Goal: Task Accomplishment & Management: Manage account settings

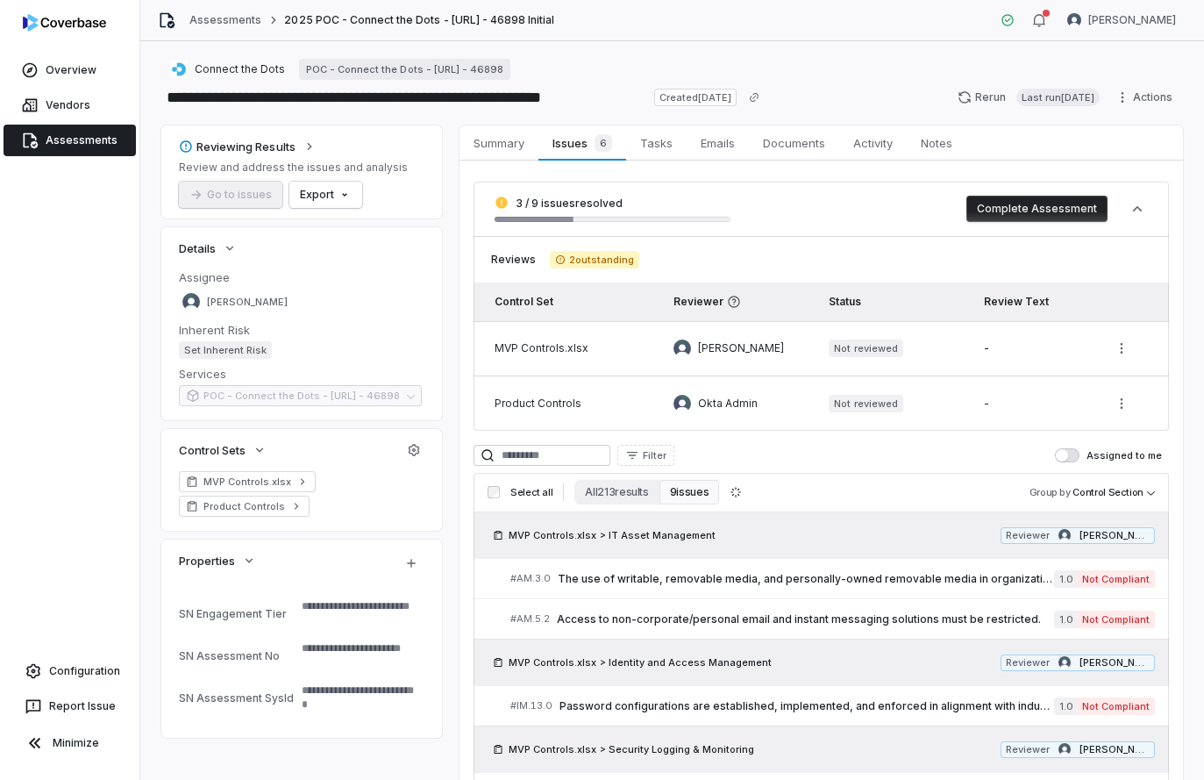
scroll to position [367, 0]
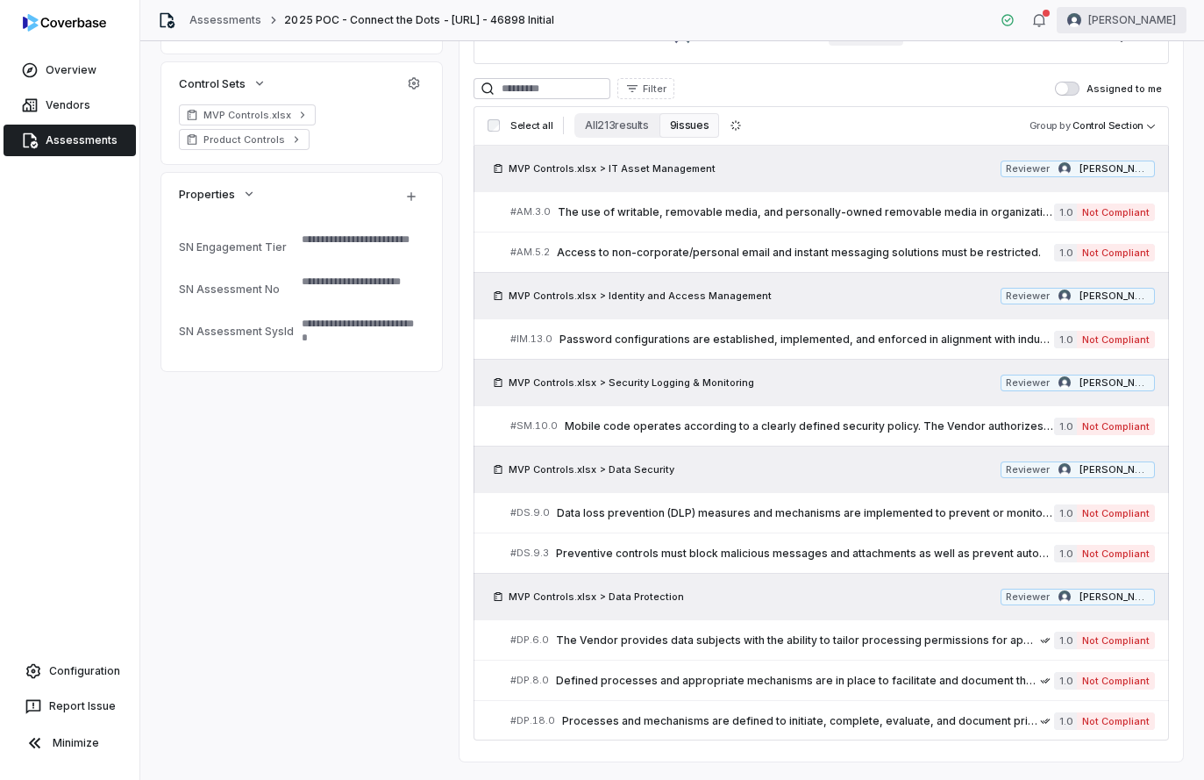
click at [1137, 20] on html "**********" at bounding box center [602, 390] width 1204 height 780
click at [1087, 162] on div "Log out" at bounding box center [1112, 161] width 134 height 28
